Goal: Task Accomplishment & Management: Complete application form

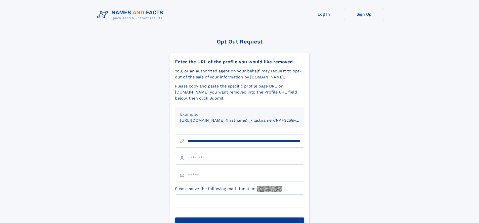
scroll to position [0, 61]
type input "**********"
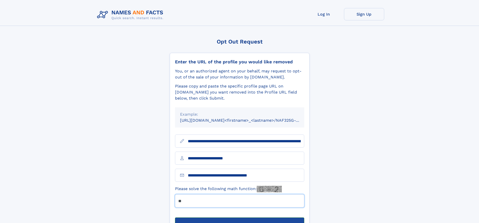
type input "**"
click at [240, 218] on button "Submit Opt Out Request" at bounding box center [239, 226] width 129 height 16
